Goal: Task Accomplishment & Management: Manage account settings

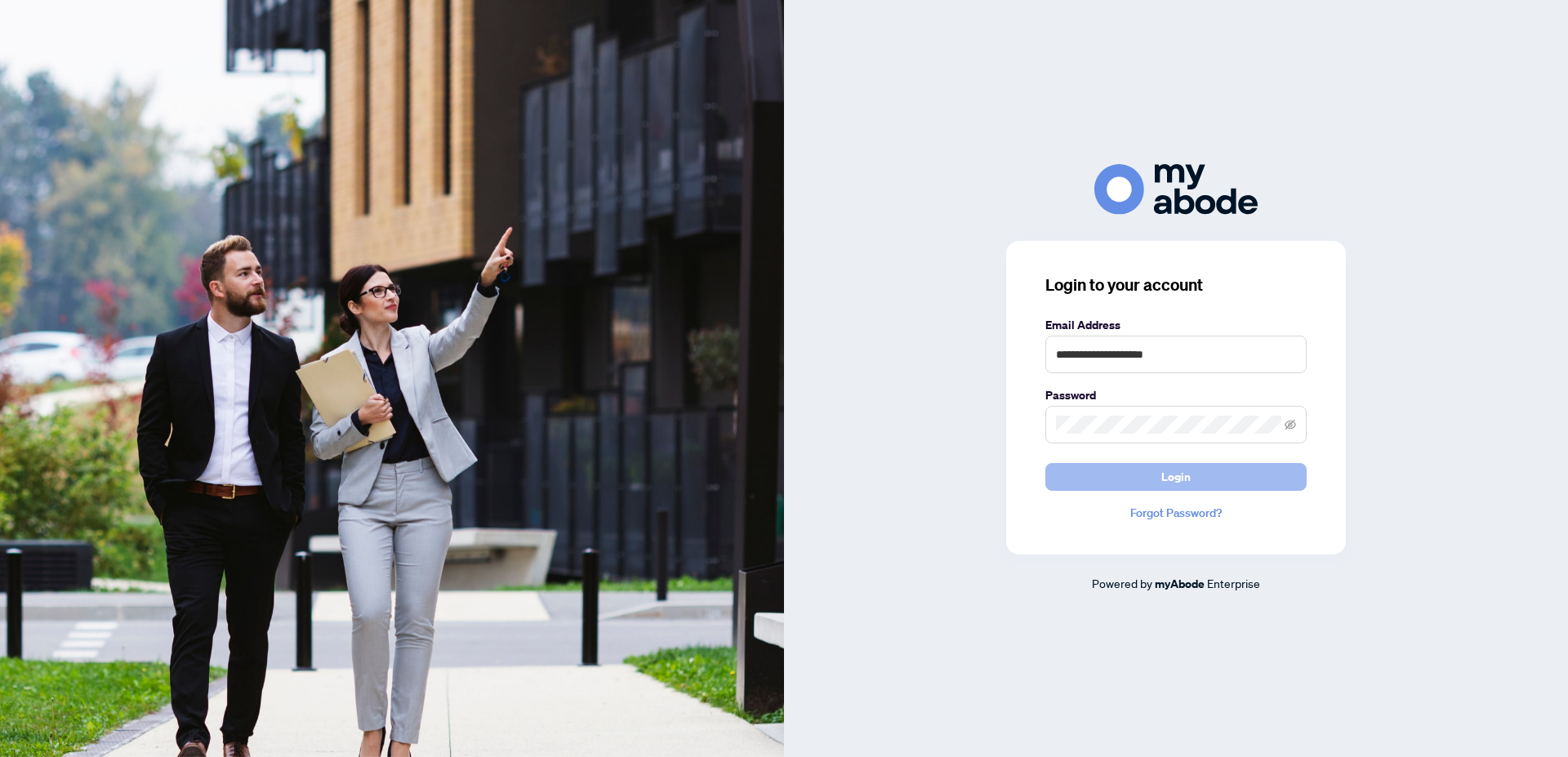
click at [1173, 474] on span "Login" at bounding box center [1176, 477] width 29 height 26
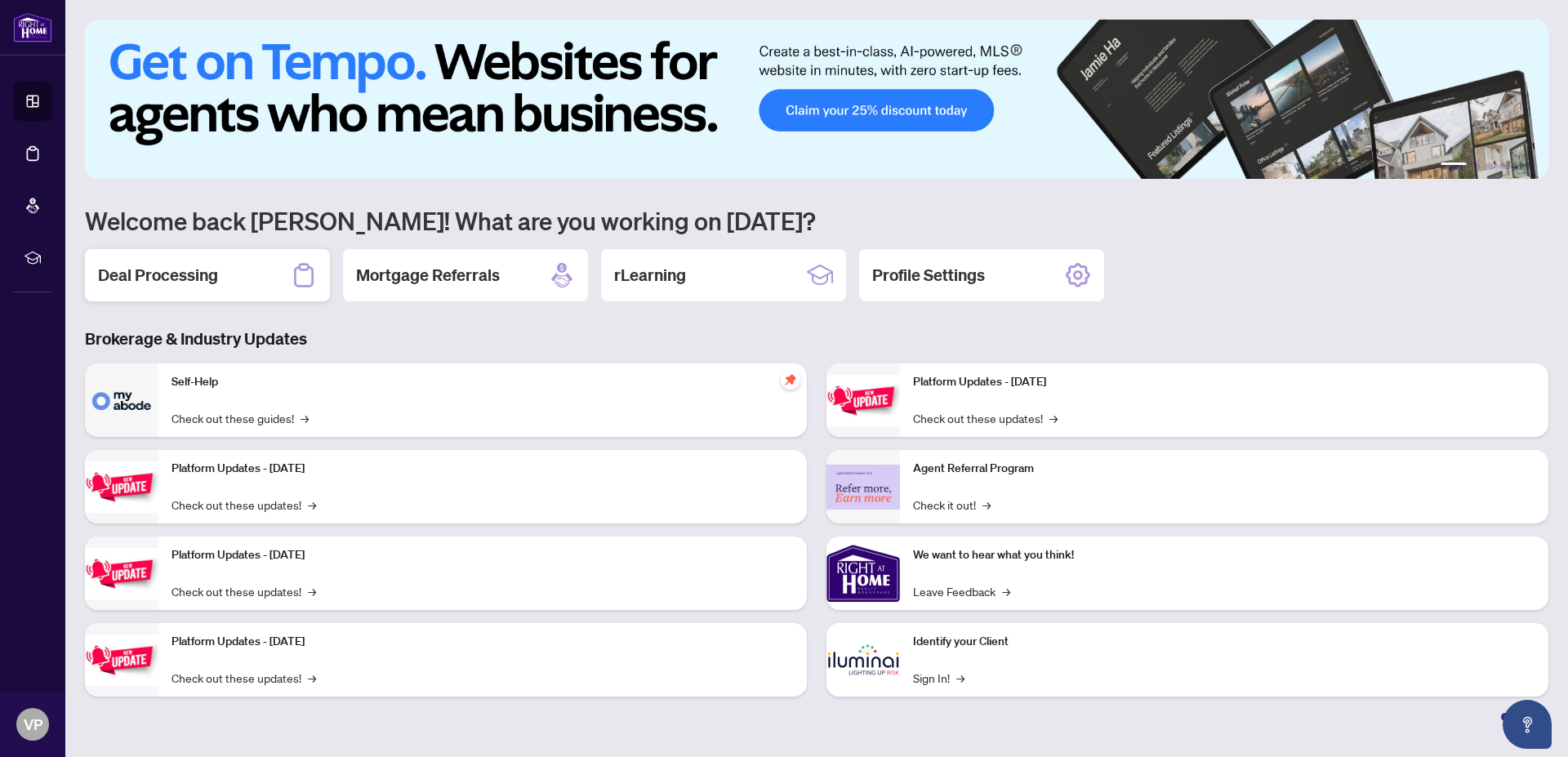
click at [207, 264] on div "Deal Processing" at bounding box center [207, 275] width 245 height 52
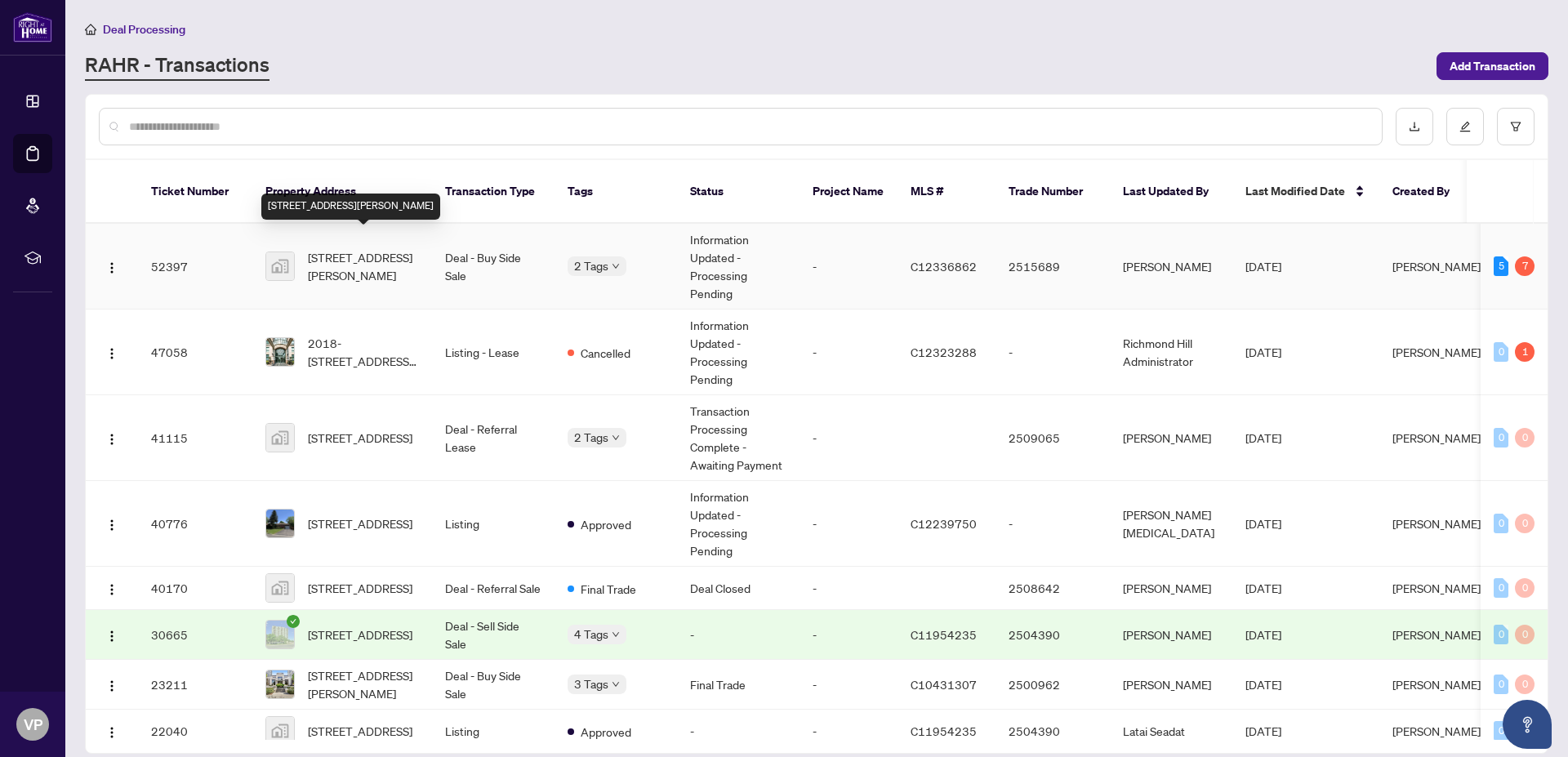
click at [355, 249] on span "[STREET_ADDRESS][PERSON_NAME]" at bounding box center [363, 267] width 111 height 36
